Goal: Task Accomplishment & Management: Complete application form

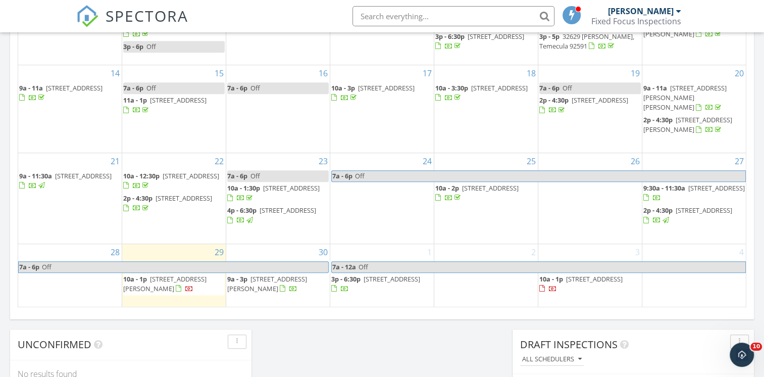
scroll to position [622, 0]
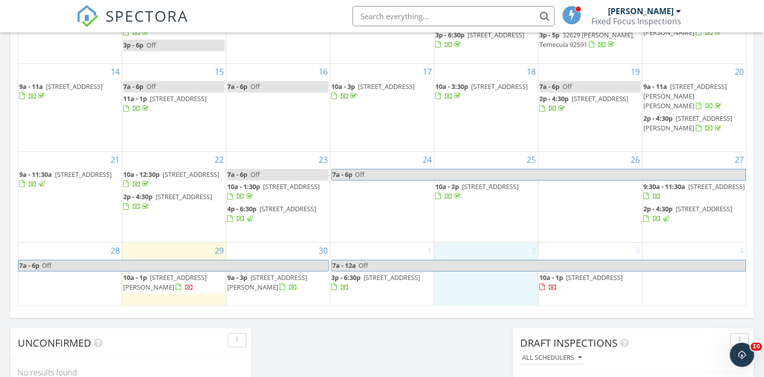
click at [497, 286] on div "2" at bounding box center [486, 273] width 104 height 63
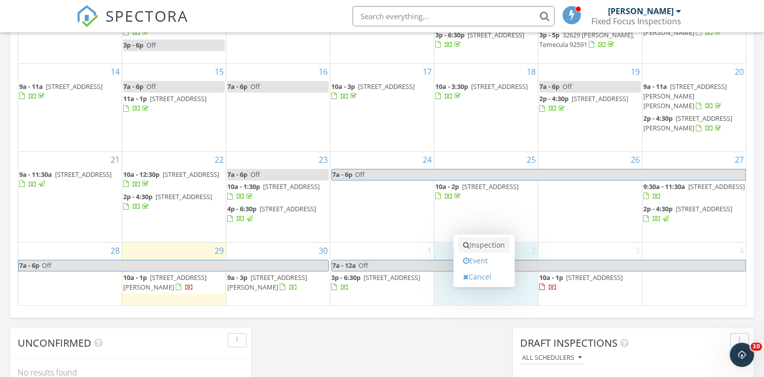
click at [481, 245] on link "Inspection" at bounding box center [484, 245] width 52 height 16
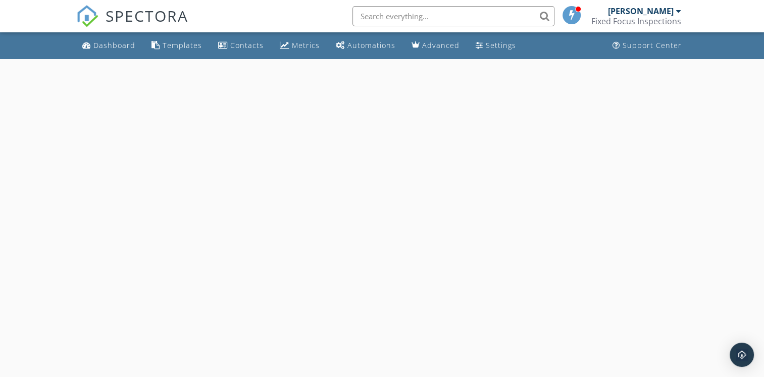
select select "9"
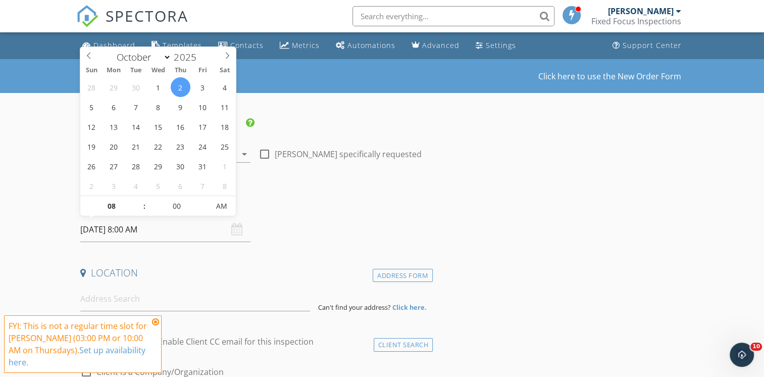
click at [165, 221] on input "[DATE] 8:00 AM" at bounding box center [165, 229] width 170 height 25
type input "09"
type input "[DATE] 9:00 AM"
click at [137, 200] on span at bounding box center [138, 201] width 7 height 10
type input "10"
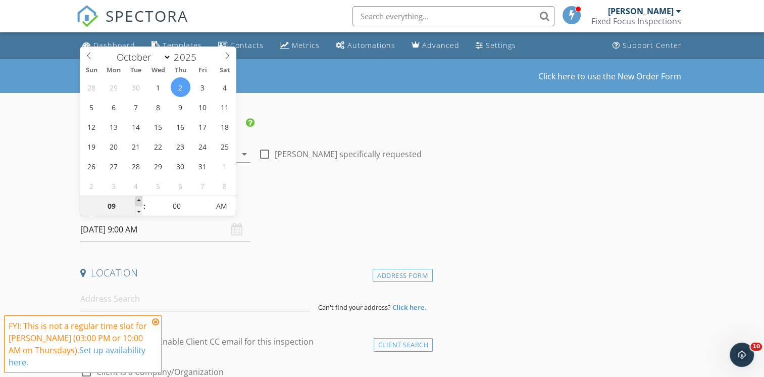
type input "[DATE] 10:00 AM"
click at [137, 200] on span at bounding box center [138, 201] width 7 height 10
type input "11"
type input "[DATE] 11:00 AM"
click at [137, 200] on span at bounding box center [138, 201] width 7 height 10
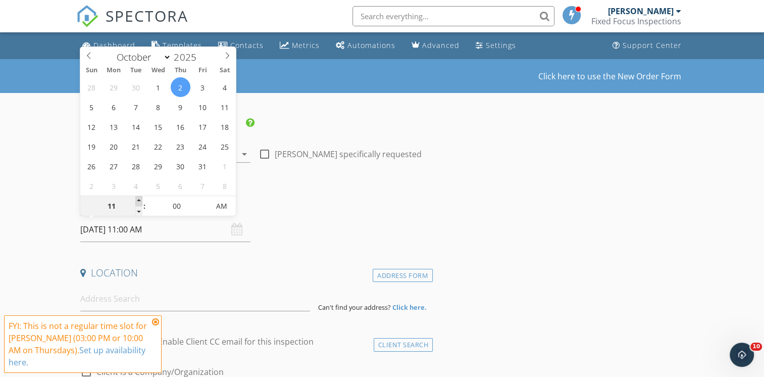
type input "12"
type input "[DATE] 12:00 PM"
click at [137, 200] on span at bounding box center [138, 201] width 7 height 10
type input "11"
type input "[DATE] 11:00 AM"
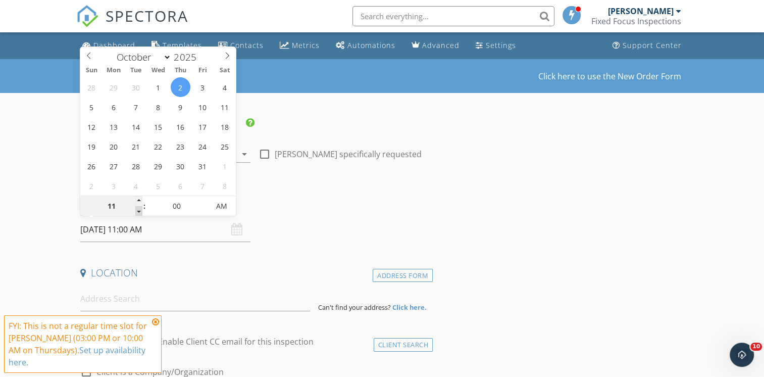
click at [139, 209] on span at bounding box center [138, 211] width 7 height 10
type input "10"
type input "[DATE] 10:00 AM"
click at [139, 209] on span at bounding box center [138, 211] width 7 height 10
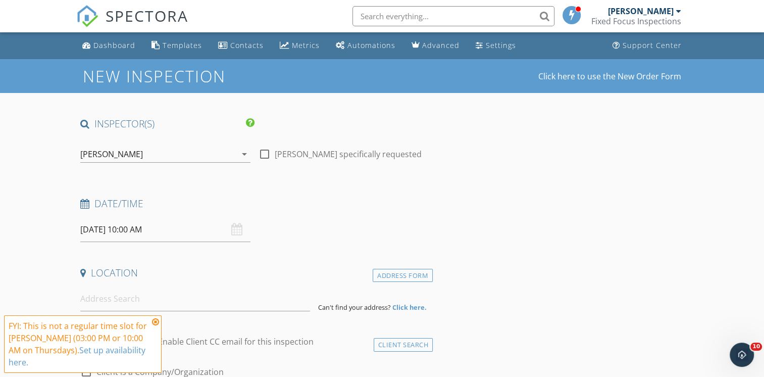
click at [156, 320] on icon at bounding box center [155, 322] width 7 height 8
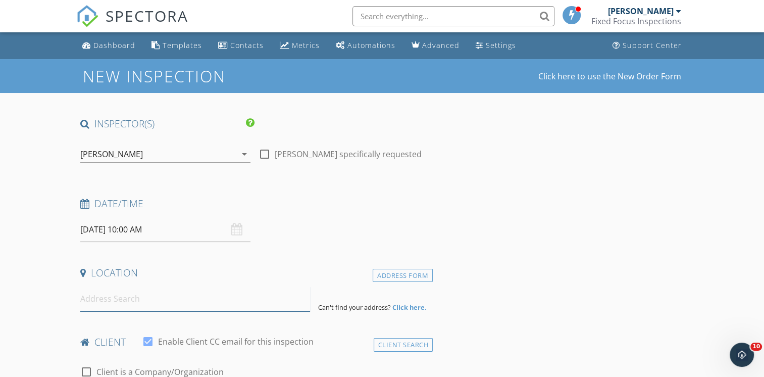
click at [123, 301] on input at bounding box center [195, 298] width 230 height 25
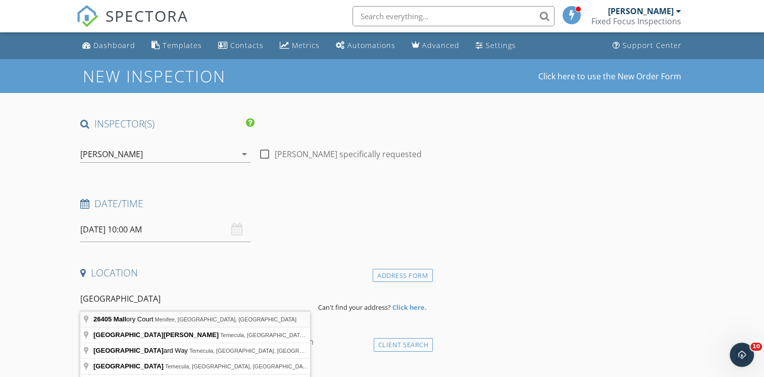
type input "[STREET_ADDRESS][PERSON_NAME]"
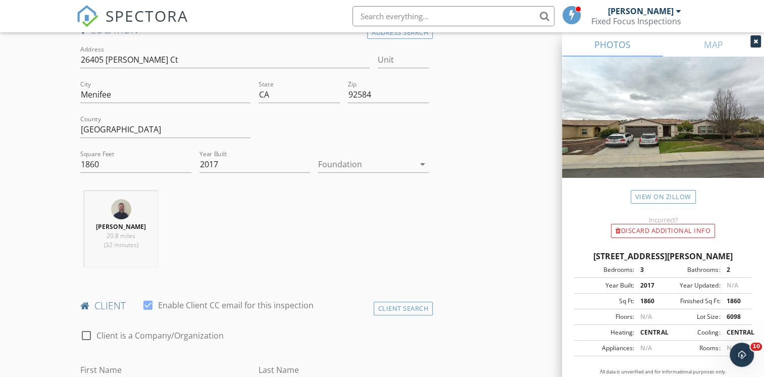
scroll to position [245, 0]
click at [335, 156] on div at bounding box center [366, 162] width 96 height 16
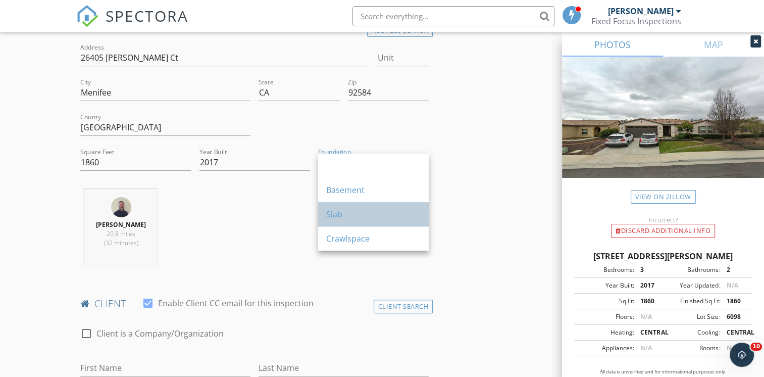
click at [331, 214] on div "Slab" at bounding box center [373, 214] width 94 height 12
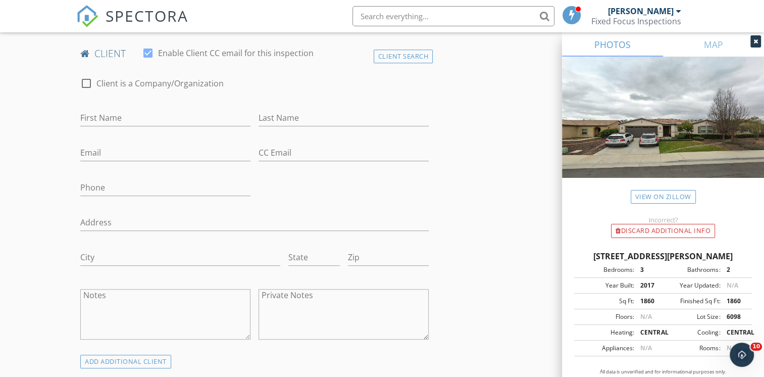
scroll to position [503, 0]
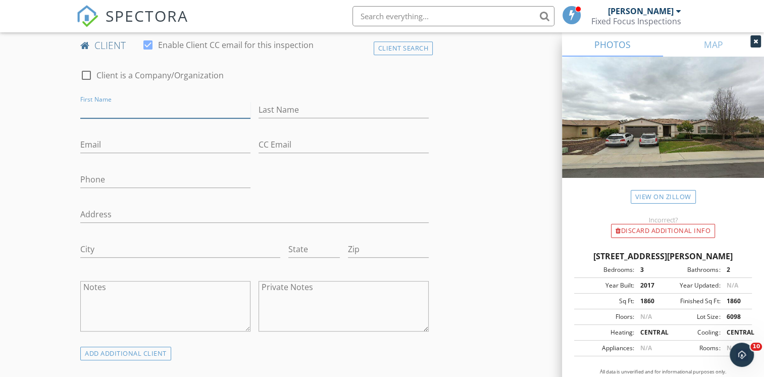
click at [122, 108] on input "First Name" at bounding box center [165, 110] width 170 height 17
type input "[PERSON_NAME]"
click at [273, 107] on input "Last Name" at bounding box center [344, 110] width 170 height 17
type input "[PERSON_NAME]"
click at [124, 174] on input "Phone" at bounding box center [165, 179] width 170 height 17
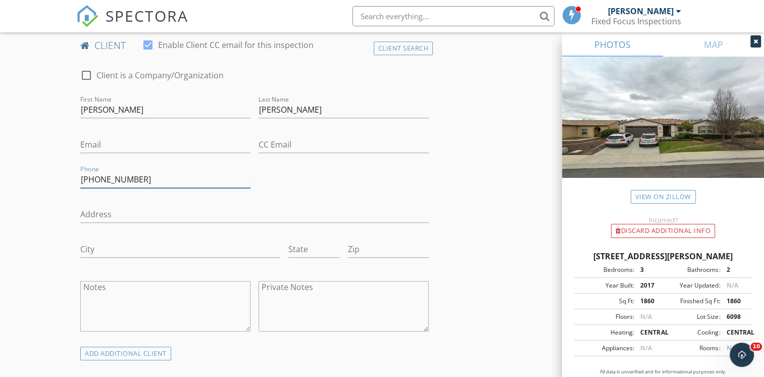
type input "[PHONE_NUMBER]"
click at [99, 142] on input "Email" at bounding box center [165, 144] width 170 height 17
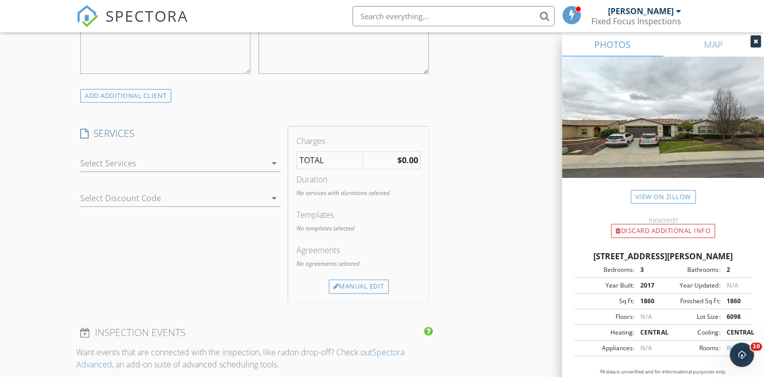
scroll to position [773, 0]
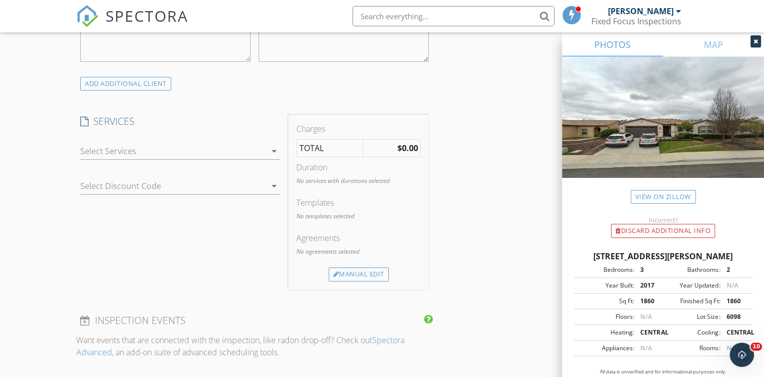
type input "[EMAIL_ADDRESS][DOMAIN_NAME]"
click at [149, 151] on div at bounding box center [173, 151] width 186 height 16
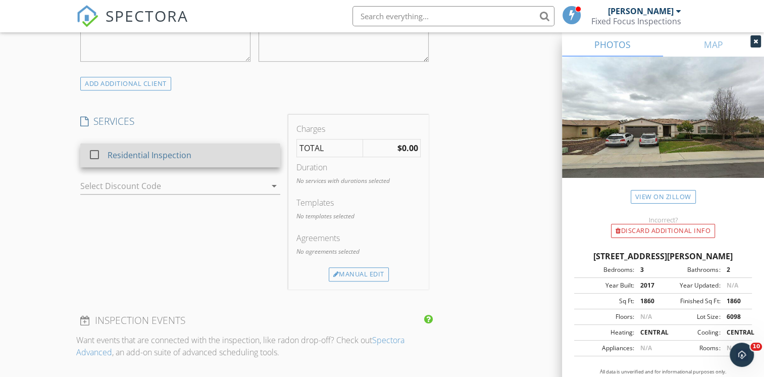
click at [93, 151] on div at bounding box center [94, 154] width 17 height 17
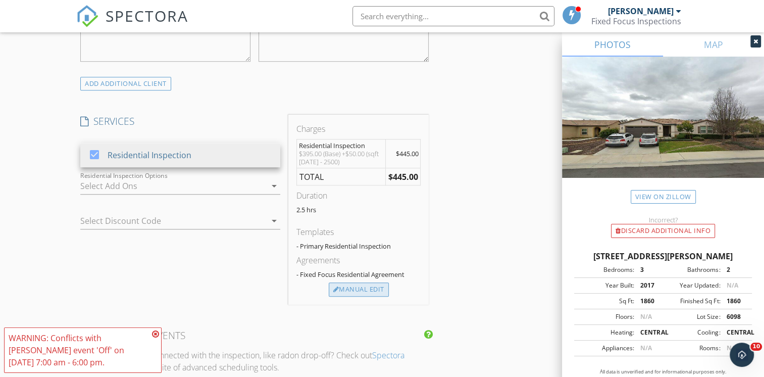
click at [342, 289] on div "Manual Edit" at bounding box center [359, 289] width 60 height 14
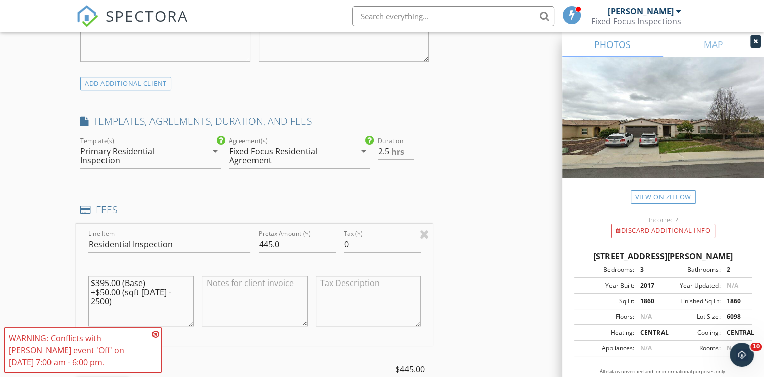
click at [154, 334] on icon at bounding box center [155, 334] width 7 height 8
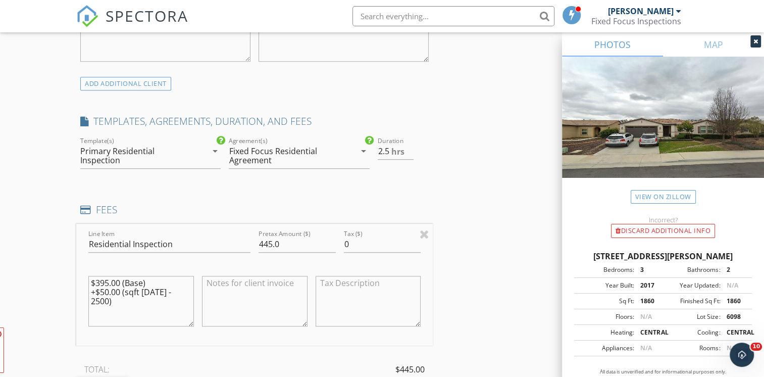
click at [154, 334] on span "FYI: This is not a regular time slot for [PERSON_NAME] (03:00 PM or 10:00 AM on…" at bounding box center [83, 349] width 158 height 45
click at [188, 294] on textarea "$395.00 (Base) +$50.00 (sqft [DATE] - 2500)" at bounding box center [141, 301] width 106 height 51
type textarea "$"
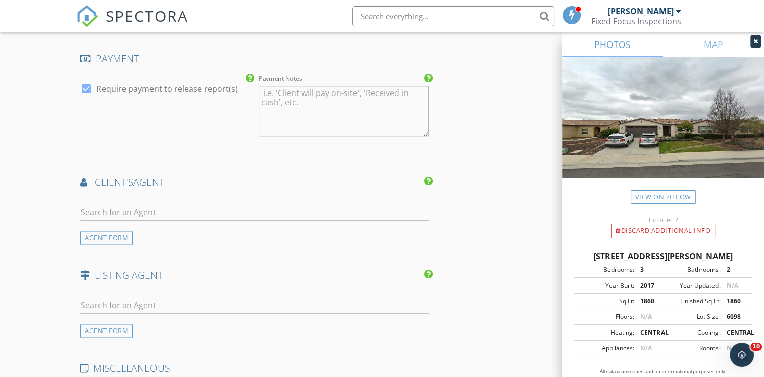
scroll to position [1249, 0]
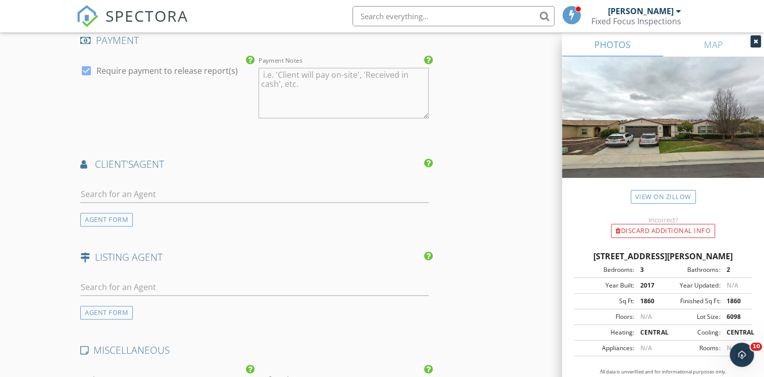
type textarea "Menifee Home Inspection $445"
click at [110, 191] on input "text" at bounding box center [254, 194] width 349 height 17
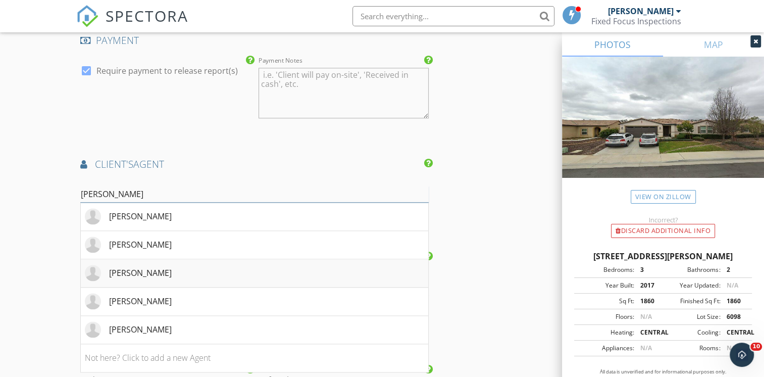
type input "[PERSON_NAME]"
click at [148, 269] on div "[PERSON_NAME]" at bounding box center [140, 273] width 63 height 12
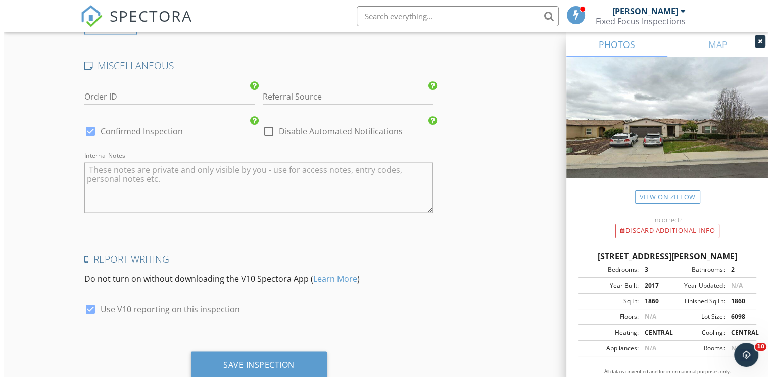
scroll to position [1861, 0]
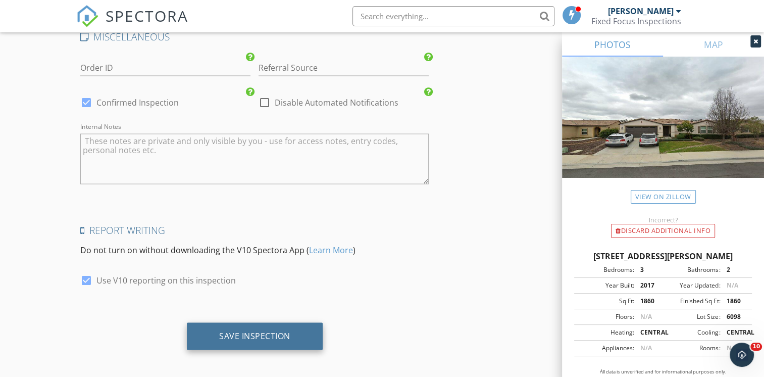
click at [257, 330] on div "Save Inspection" at bounding box center [254, 335] width 71 height 10
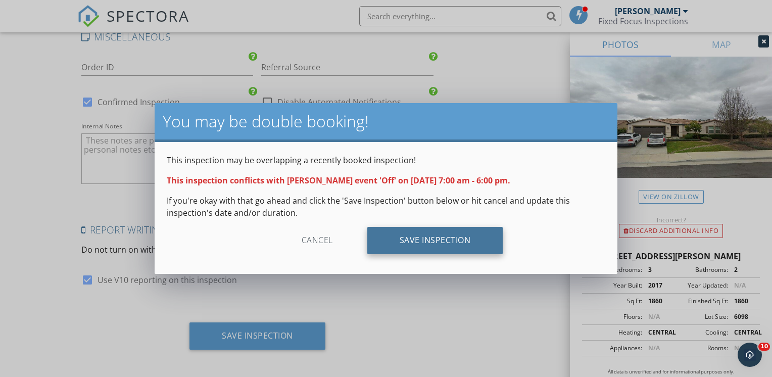
click at [454, 236] on div "Save Inspection" at bounding box center [435, 240] width 136 height 27
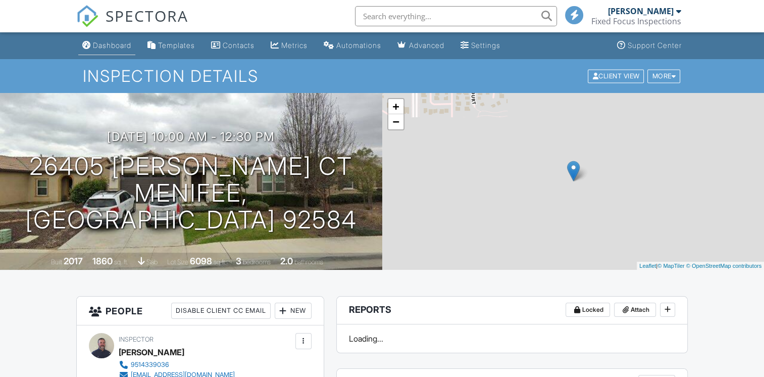
click at [112, 47] on div "Dashboard" at bounding box center [112, 45] width 38 height 9
